Goal: Navigation & Orientation: Find specific page/section

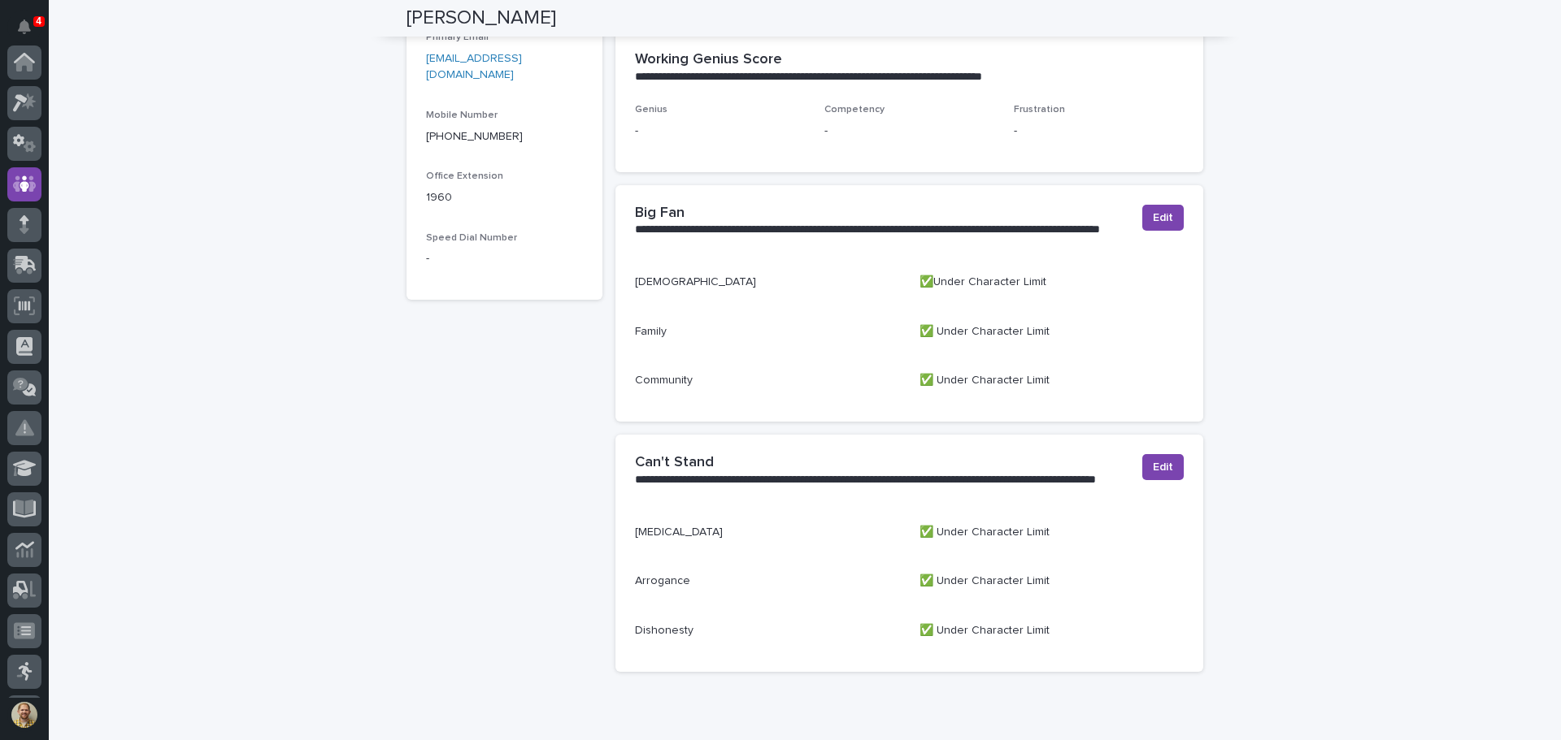
scroll to position [559, 0]
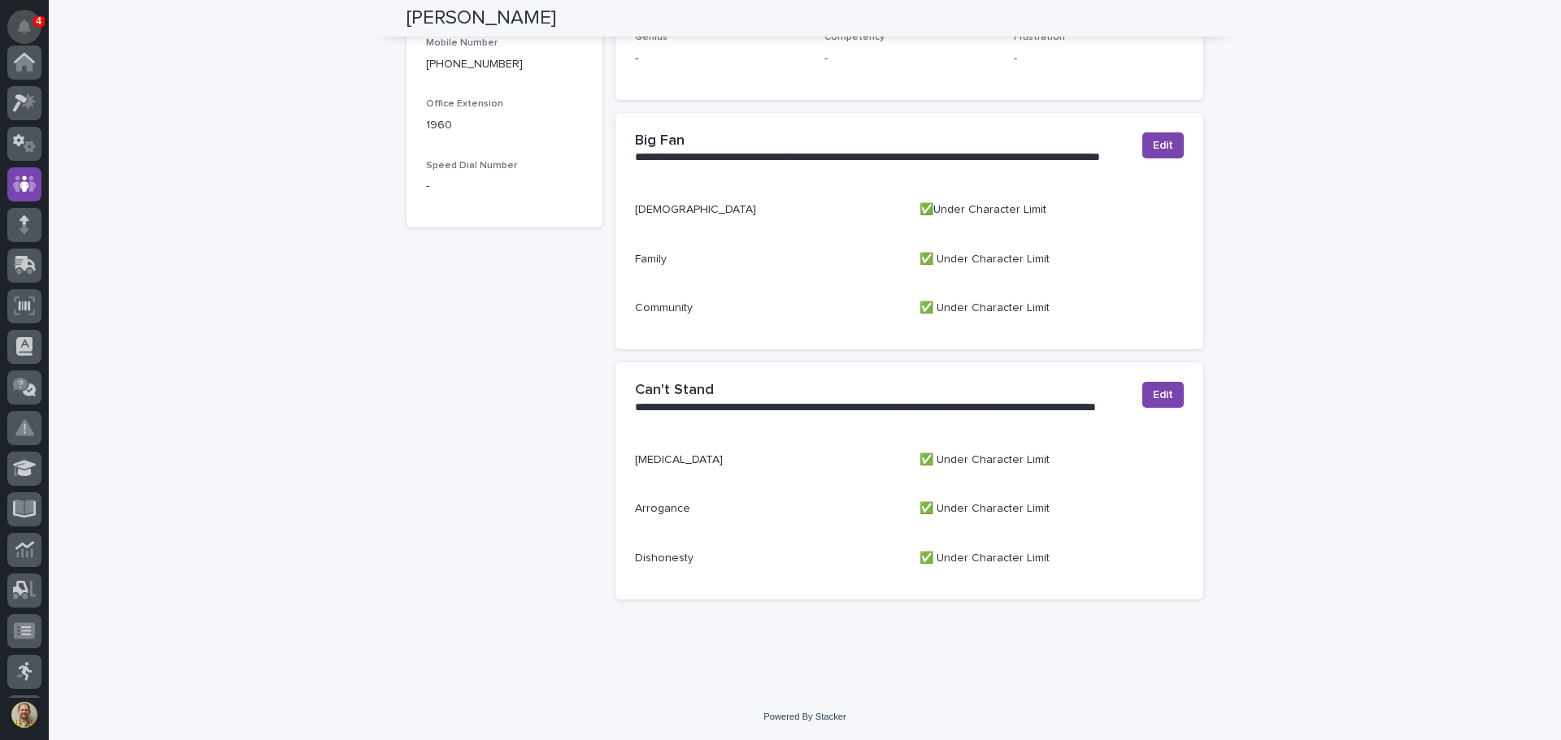
click at [25, 24] on icon "Notifications" at bounding box center [24, 27] width 13 height 15
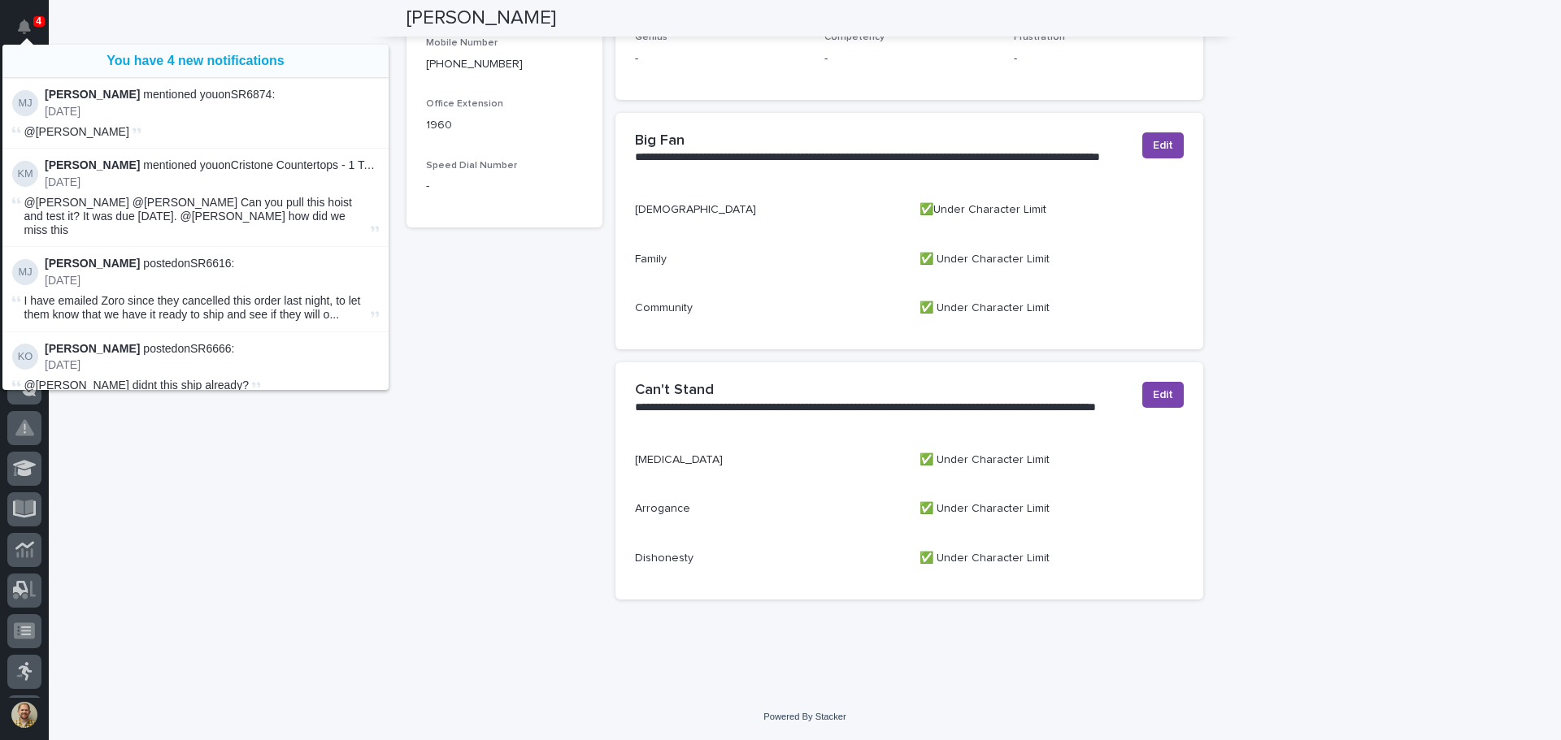
scroll to position [122, 0]
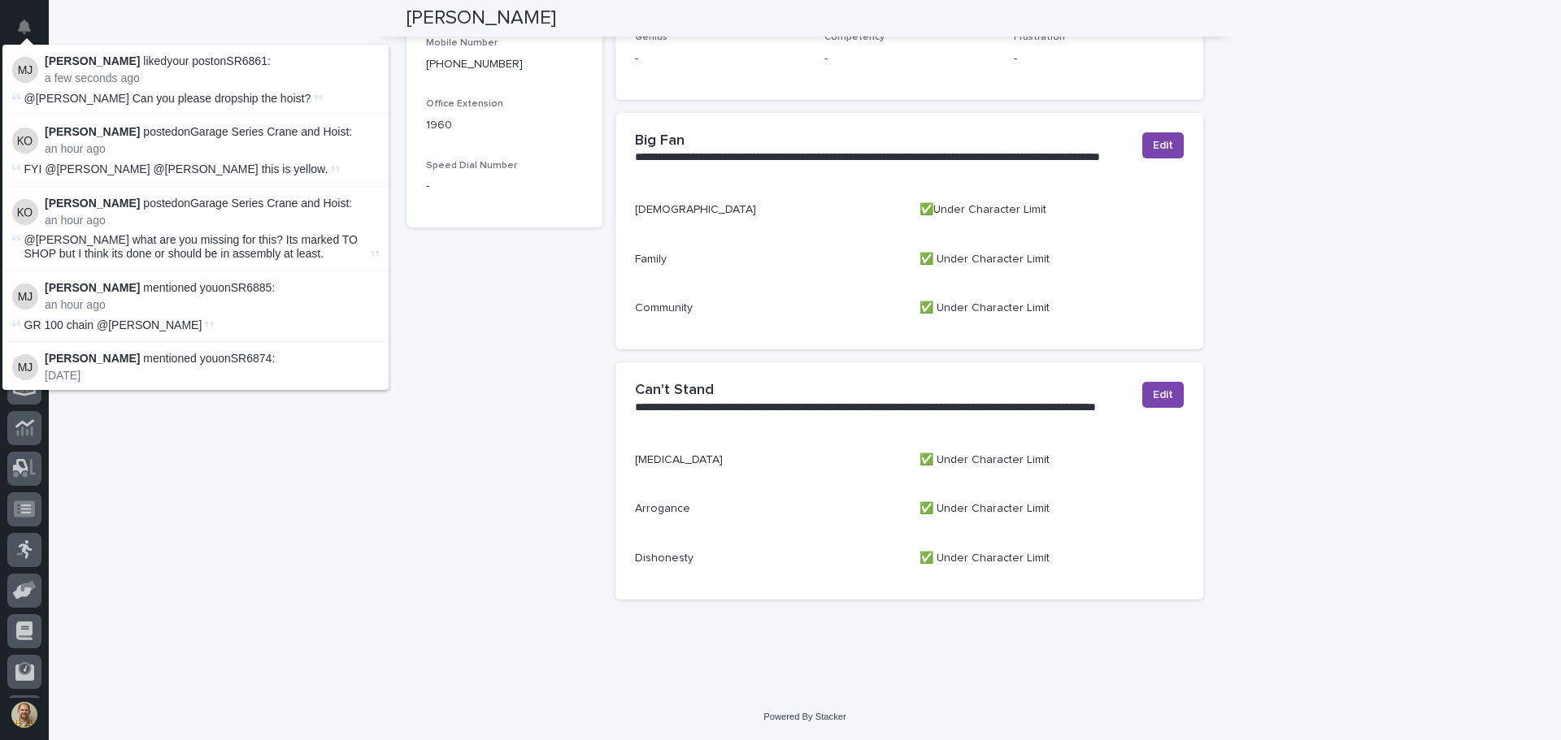
click at [150, 526] on div "**********" at bounding box center [805, 114] width 1512 height 1162
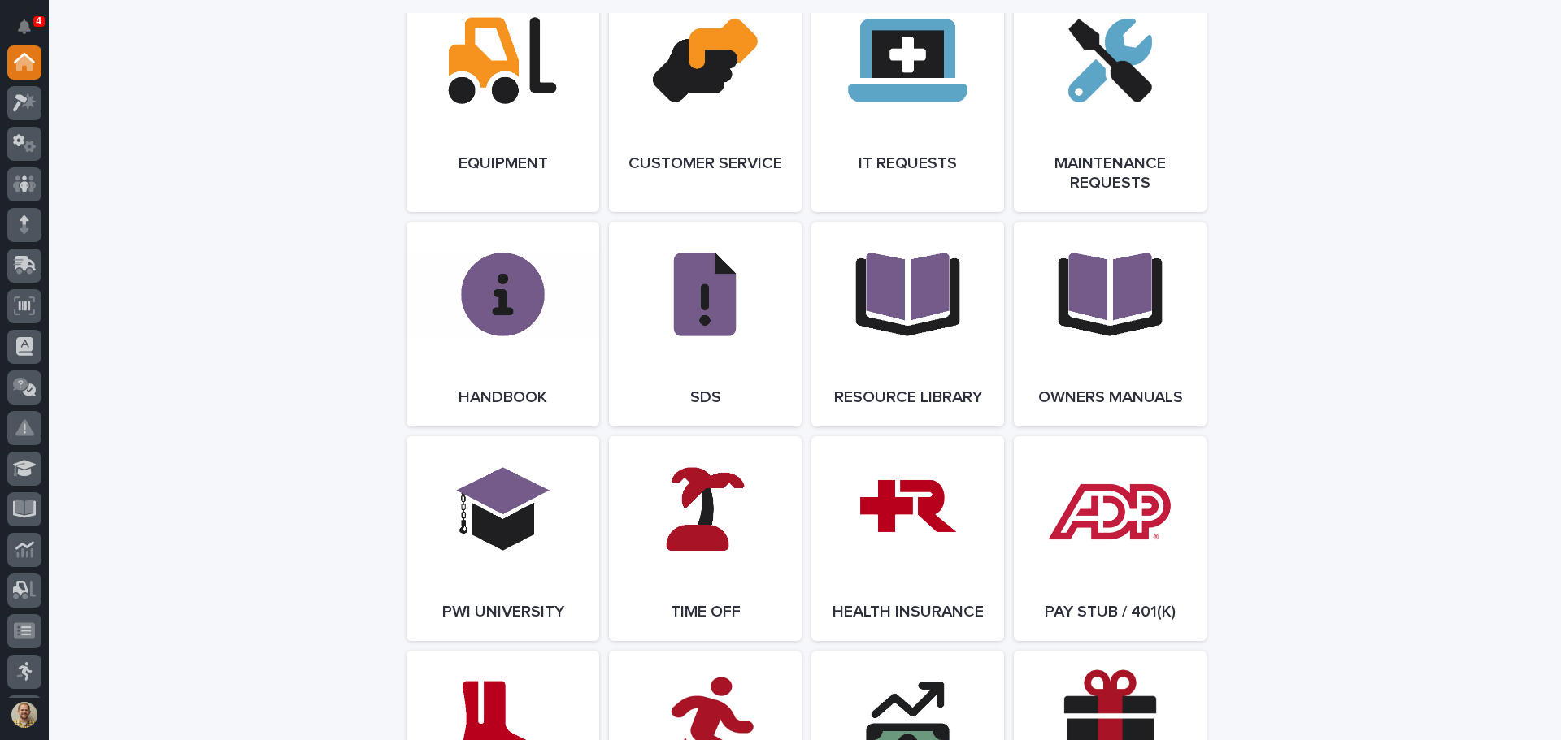
scroll to position [1951, 0]
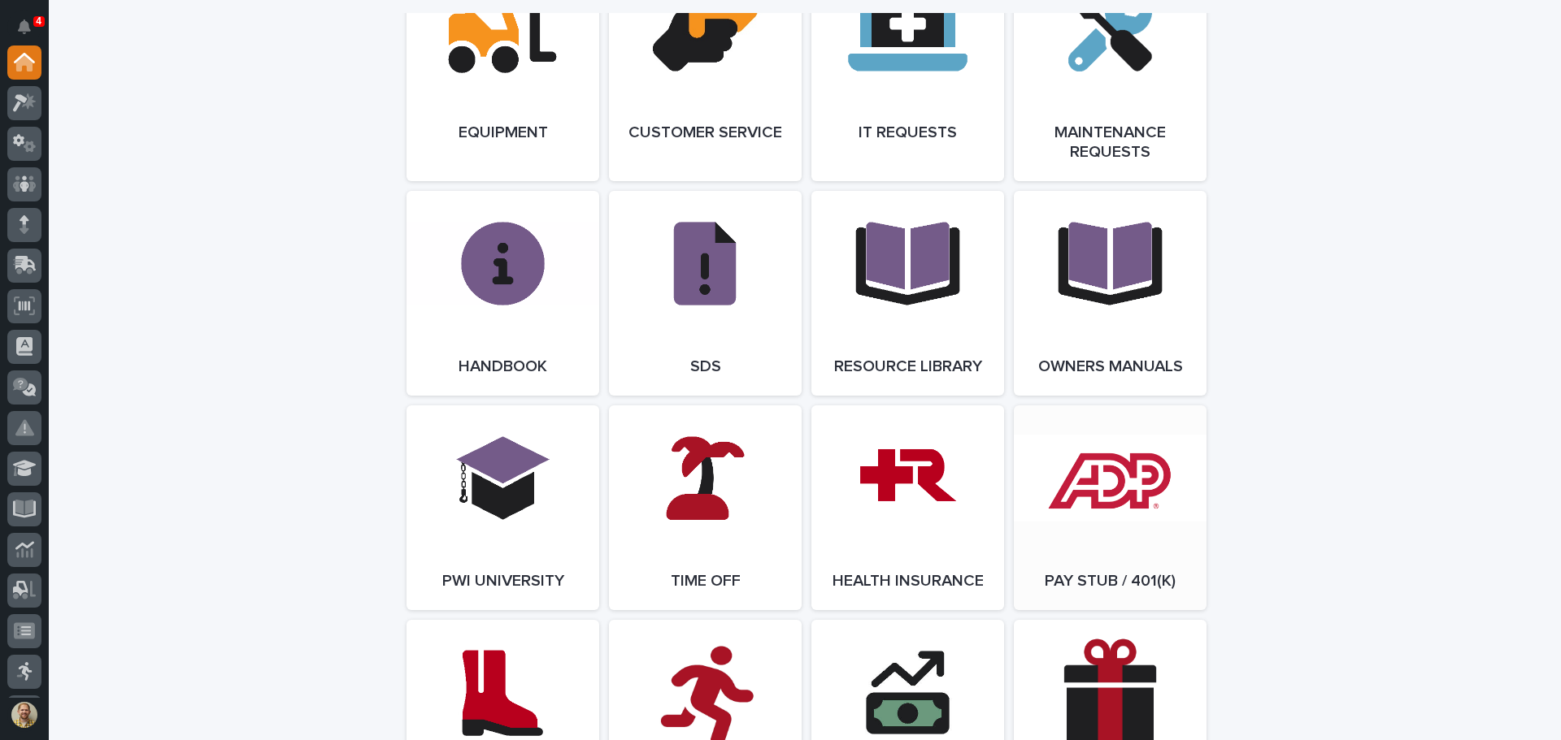
click at [1152, 516] on link "Open Link" at bounding box center [1110, 508] width 193 height 205
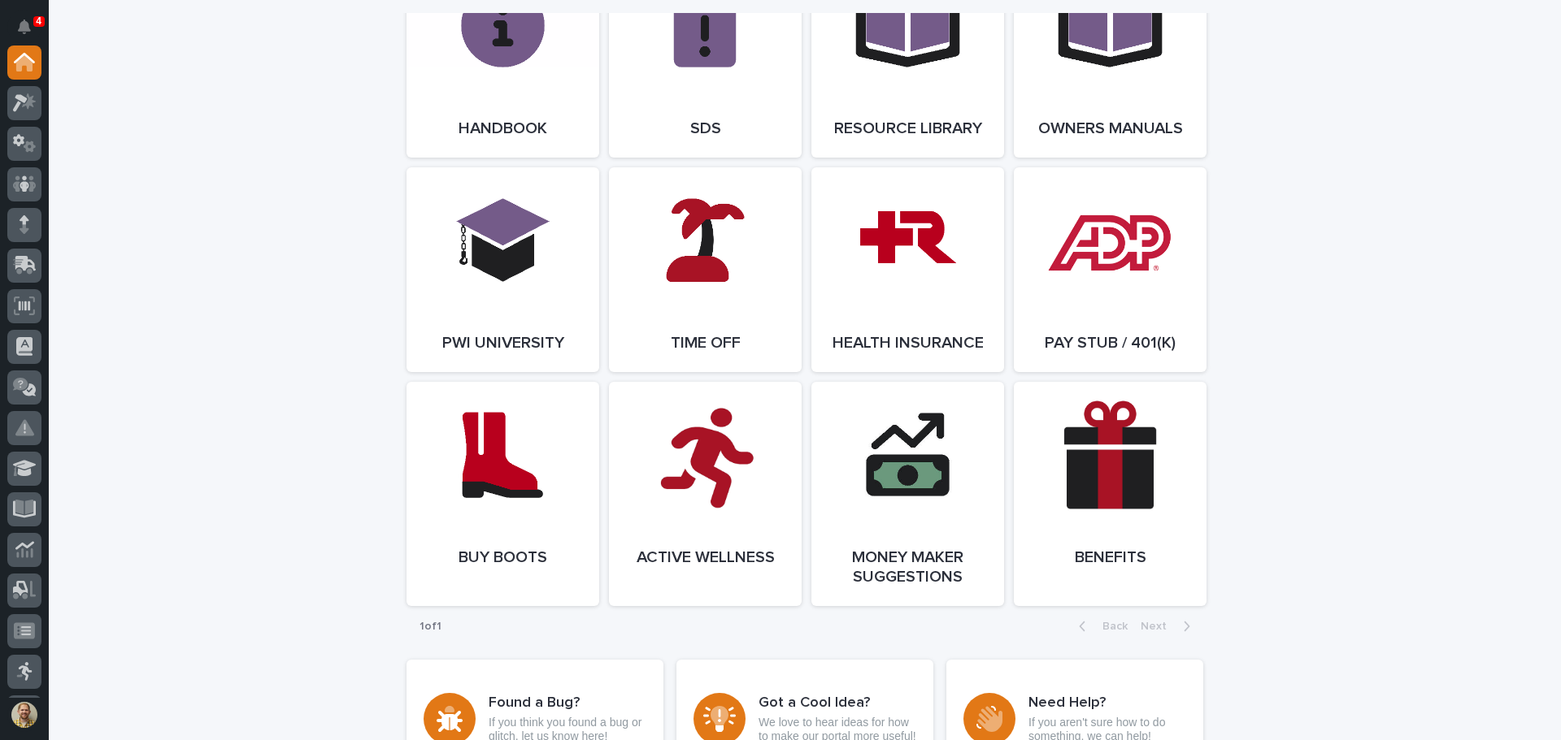
scroll to position [1981, 0]
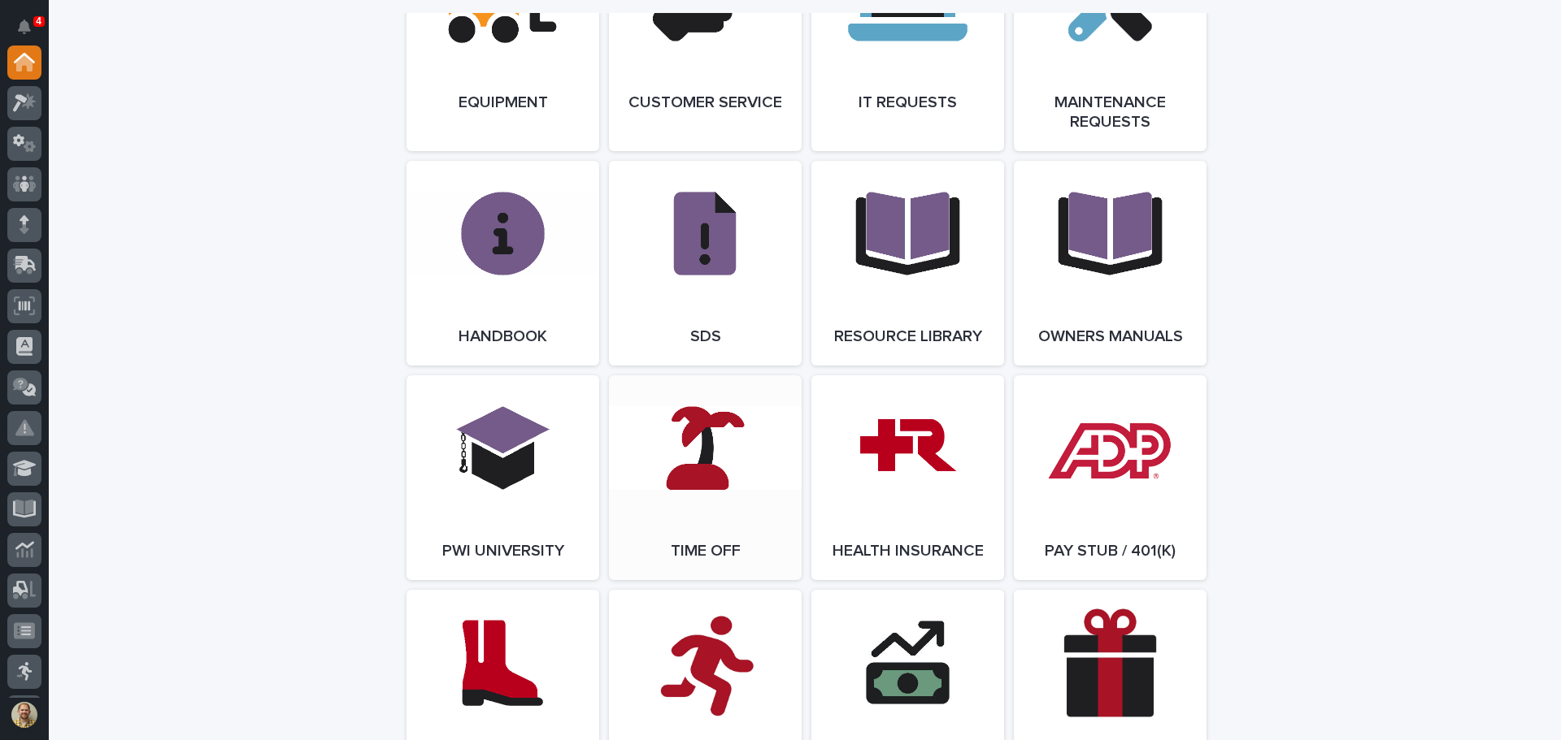
click at [694, 475] on link "Open Link" at bounding box center [705, 478] width 193 height 205
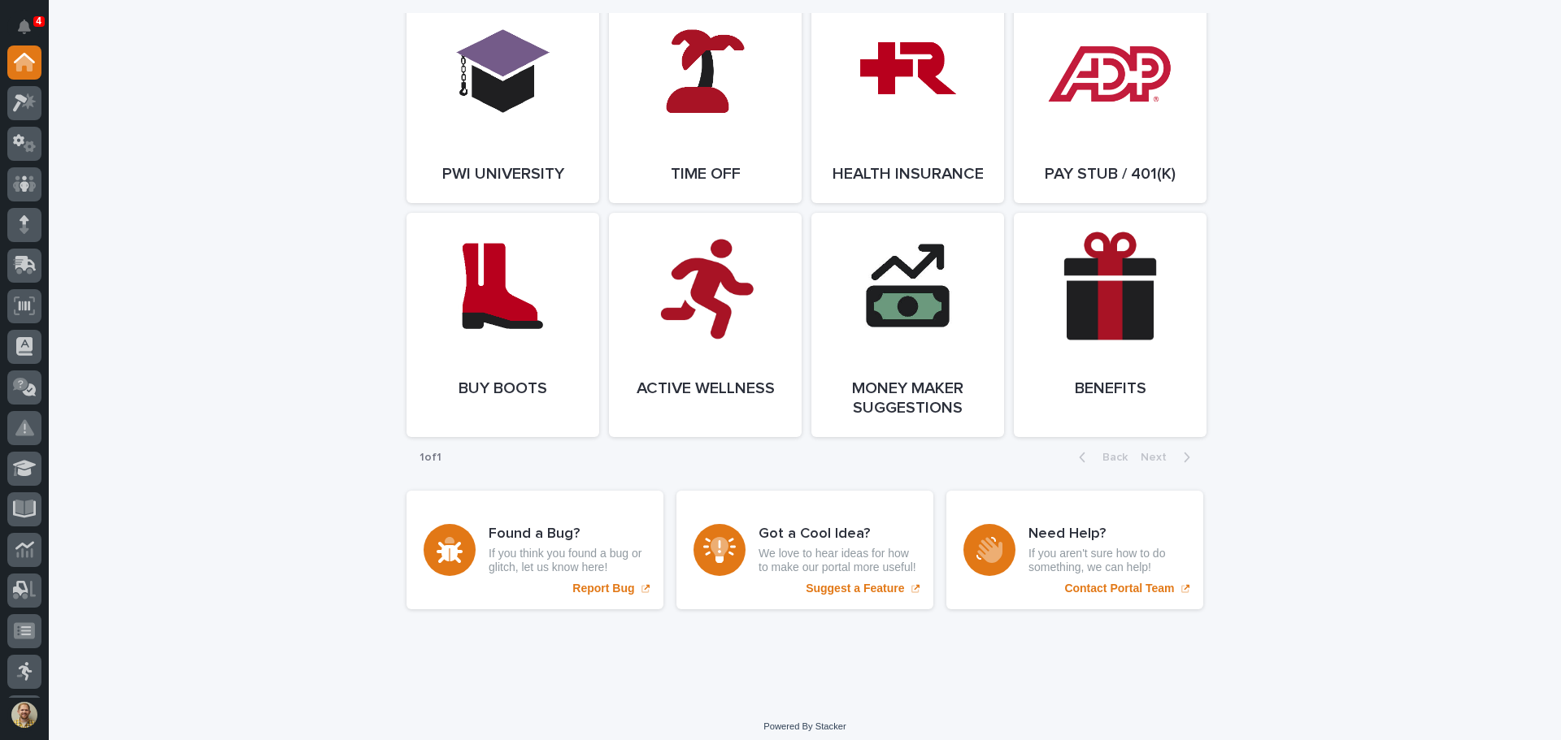
scroll to position [2387, 0]
